Goal: Task Accomplishment & Management: Manage account settings

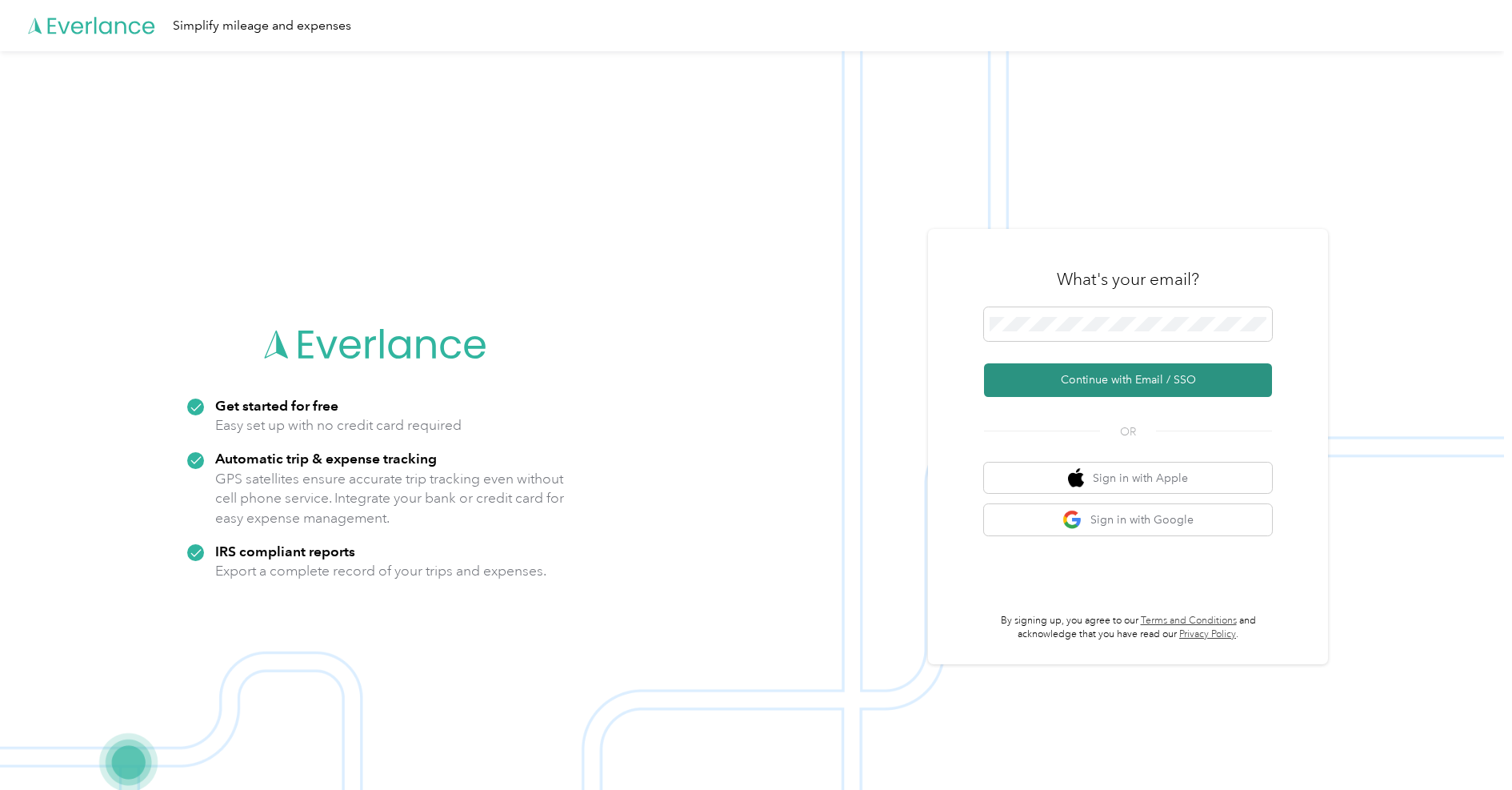
click at [1097, 378] on button "Continue with Email / SSO" at bounding box center [1127, 380] width 288 height 33
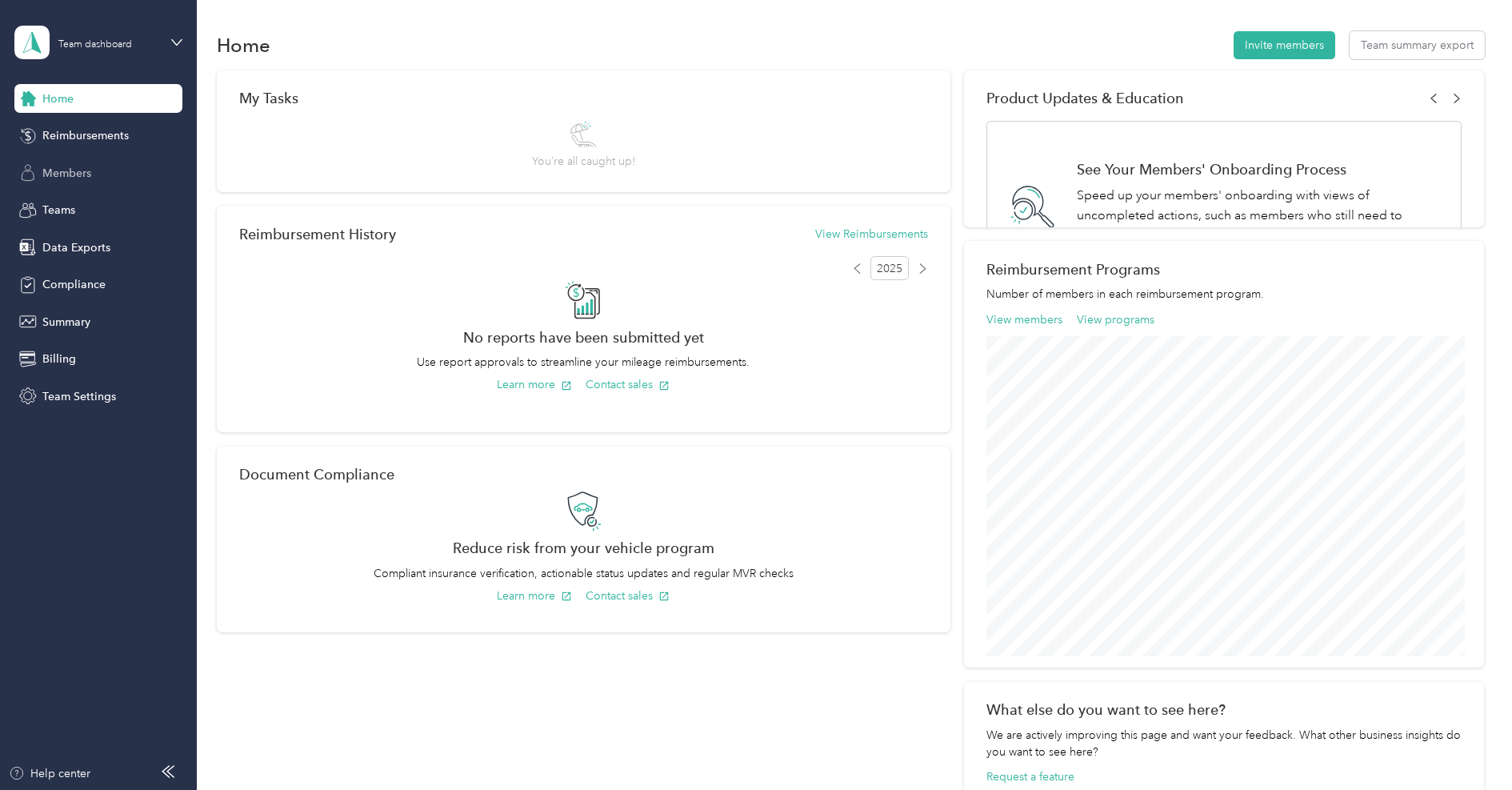
click at [76, 175] on span "Members" at bounding box center [66, 173] width 49 height 17
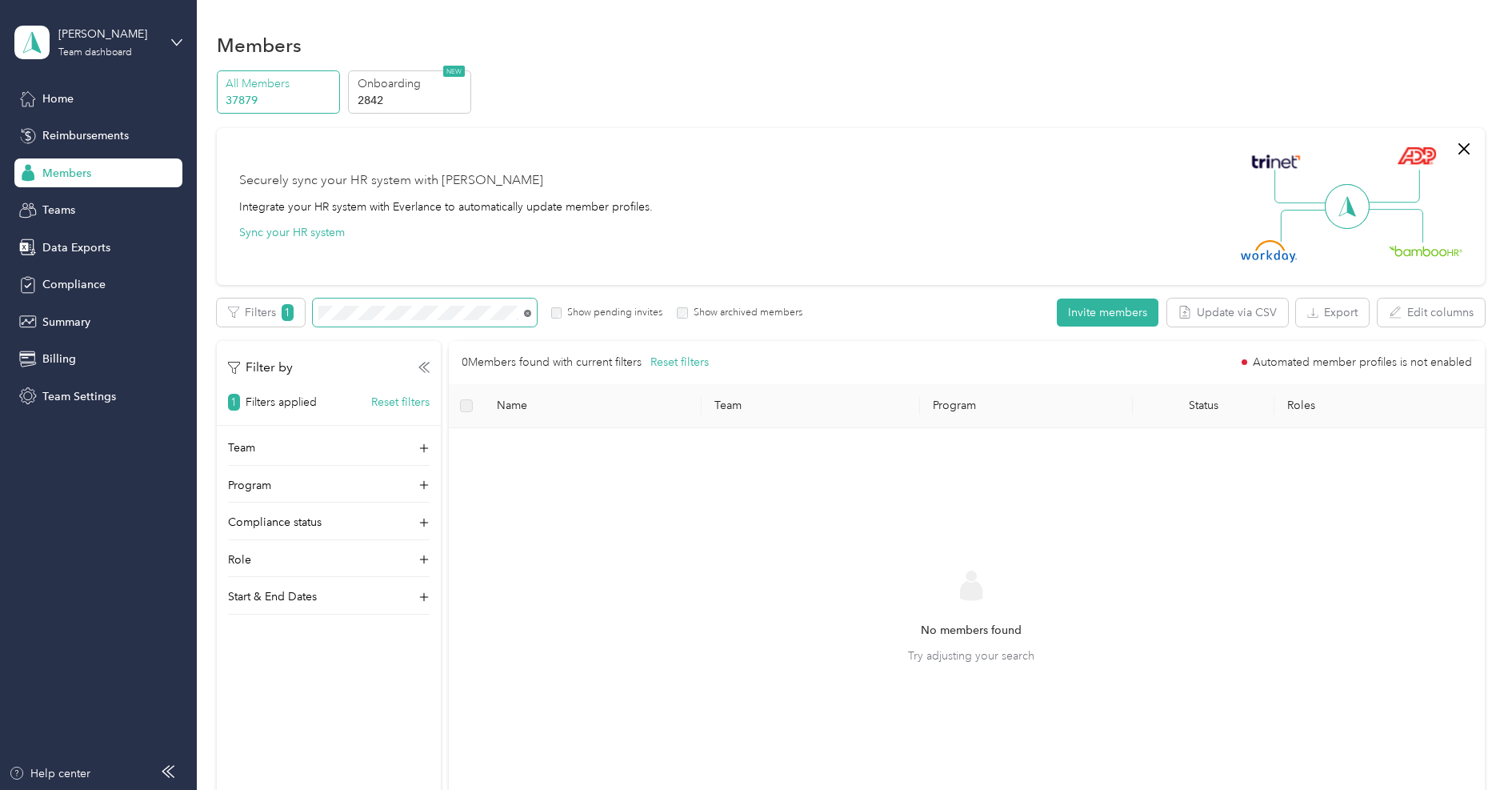
click at [526, 312] on icon at bounding box center [527, 313] width 3 height 3
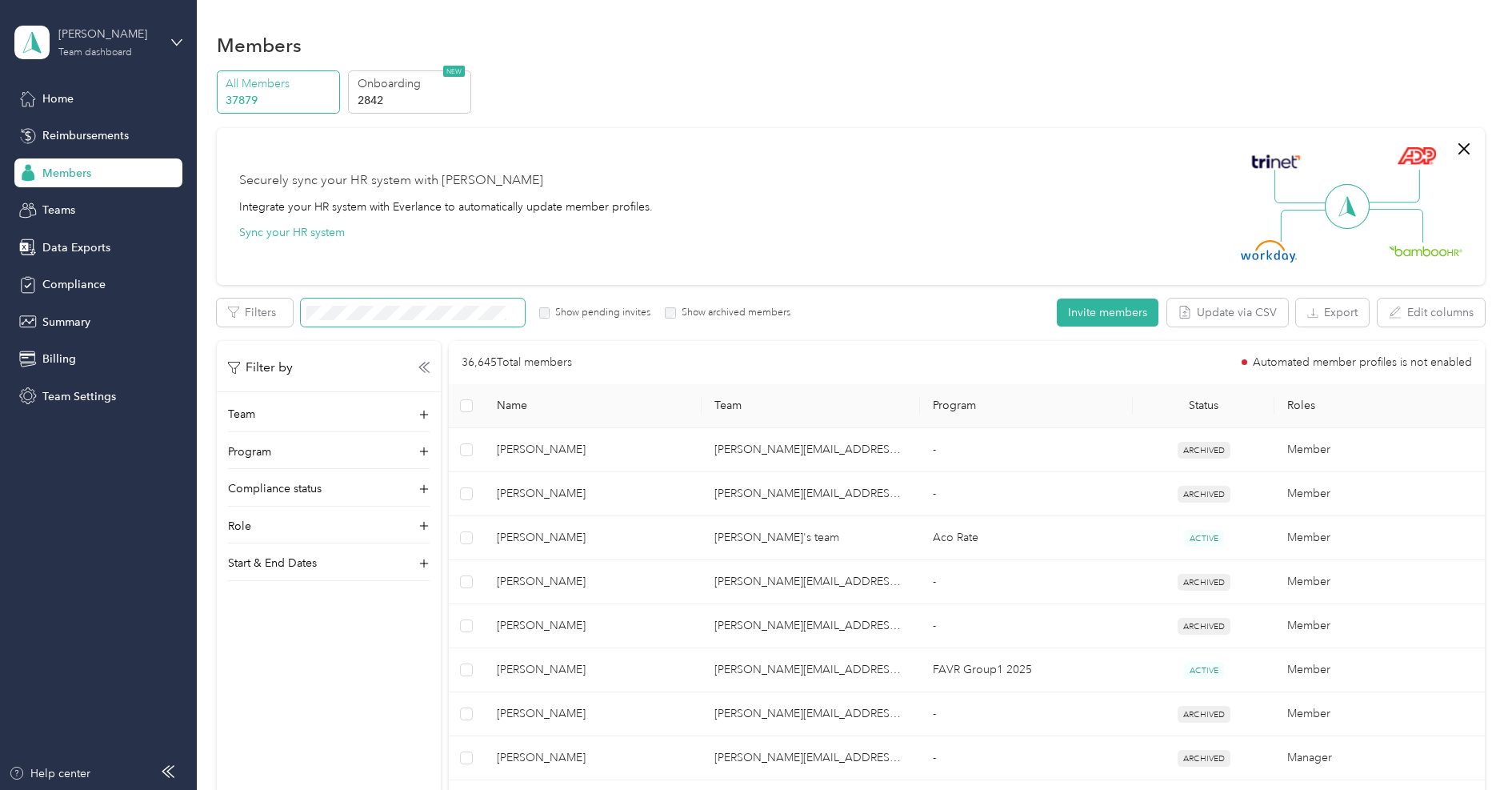
click at [118, 53] on div "Team dashboard" at bounding box center [95, 53] width 73 height 10
click at [75, 197] on div "Log out" at bounding box center [60, 204] width 61 height 17
